Goal: Information Seeking & Learning: Learn about a topic

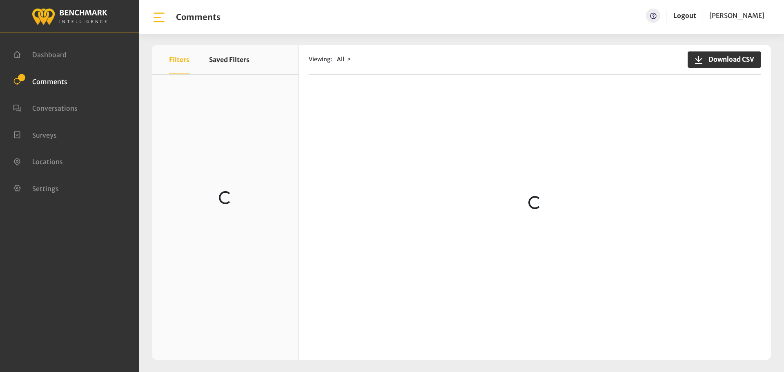
scroll to position [188, 0]
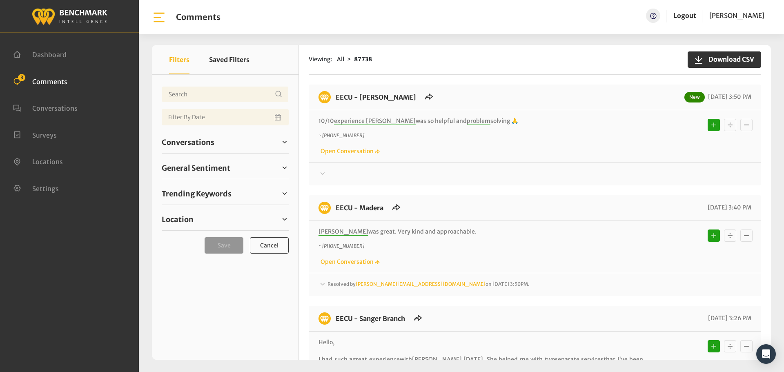
drag, startPoint x: 492, startPoint y: 120, endPoint x: 337, endPoint y: 101, distance: 156.2
click at [337, 101] on div "EECU - Selma Branch New 08/25/2025 3:50 PM 10/10 experience Regina was so helpf…" at bounding box center [535, 134] width 452 height 101
copy div "EECU - Selma Branch New 08/25/2025 3:50 PM 10/10 experience Regina was so helpf…"
drag, startPoint x: 505, startPoint y: 157, endPoint x: 499, endPoint y: 157, distance: 5.3
click at [505, 157] on div "10/10 experience Regina was so helpful and problem solving 🙏 ~ +15592136128 Ope…" at bounding box center [535, 136] width 452 height 52
